Goal: Task Accomplishment & Management: Use online tool/utility

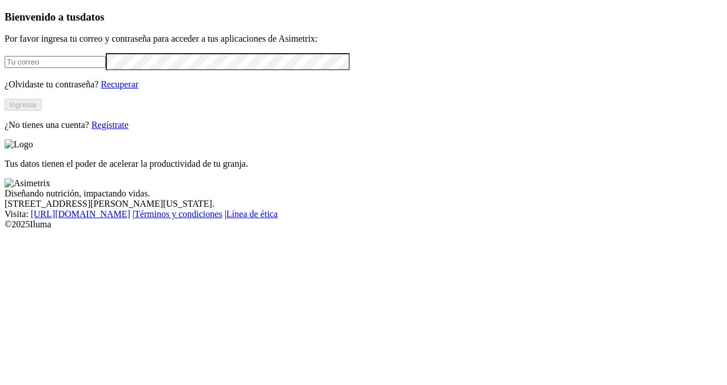
type input "edwin.manrique@premexcorp.com"
click at [12, 94] on div "Bienvenido a tus datos Por favor ingresa tu correo y contraseña para acceder a …" at bounding box center [364, 70] width 718 height 119
click input "submit" at bounding box center [0, 0] width 0 height 0
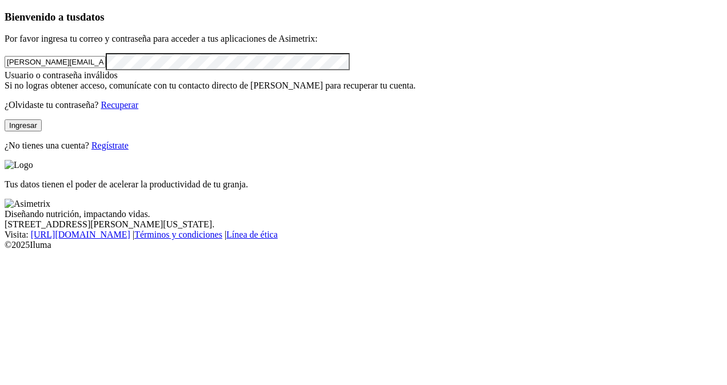
click at [42, 131] on button "Ingresar" at bounding box center [23, 125] width 37 height 12
click at [0, 189] on html "Bienvenido a tus datos Por favor ingresa tu correo y contraseña para acceder a …" at bounding box center [363, 127] width 727 height 255
click at [42, 131] on button "Ingresar" at bounding box center [23, 125] width 37 height 12
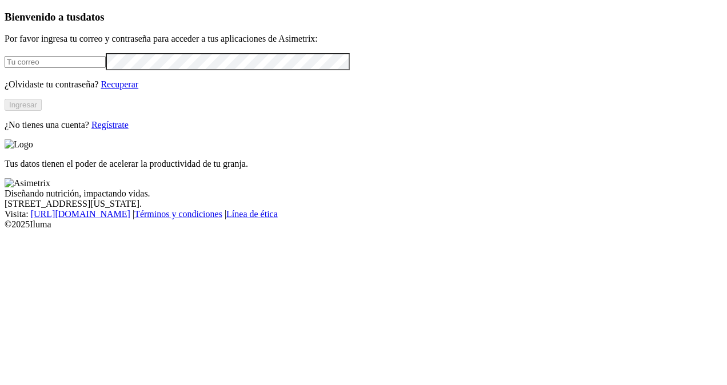
type input "[PERSON_NAME][EMAIL_ADDRESS][PERSON_NAME][DOMAIN_NAME]"
click at [42, 111] on button "Ingresar" at bounding box center [23, 105] width 37 height 12
